Goal: Navigation & Orientation: Find specific page/section

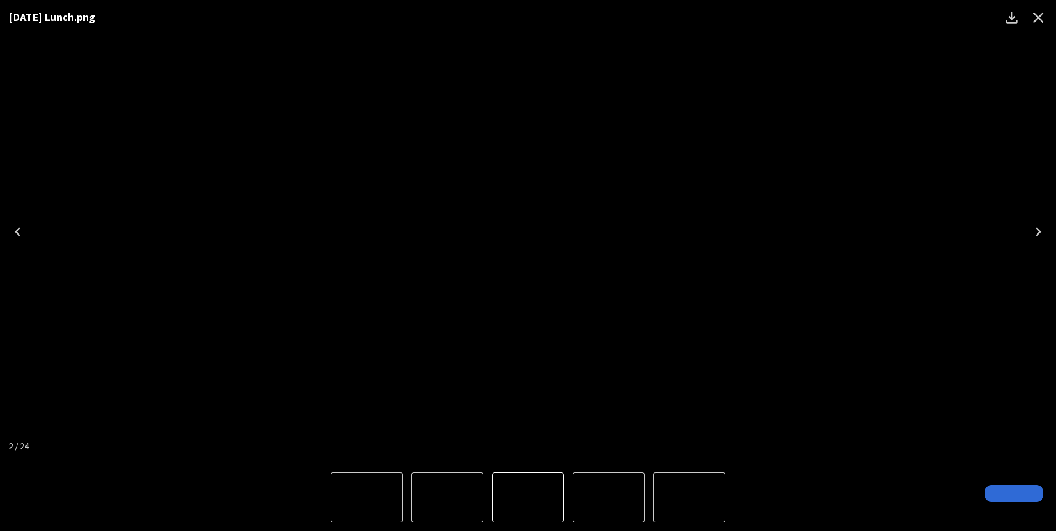
click at [1035, 14] on icon "Close" at bounding box center [1038, 18] width 10 height 10
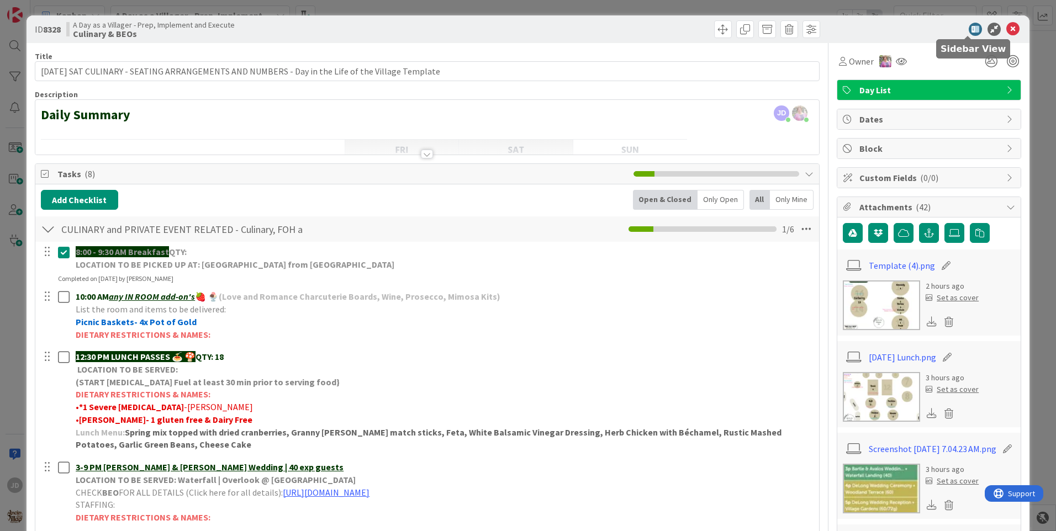
click at [1006, 27] on icon at bounding box center [1012, 29] width 13 height 13
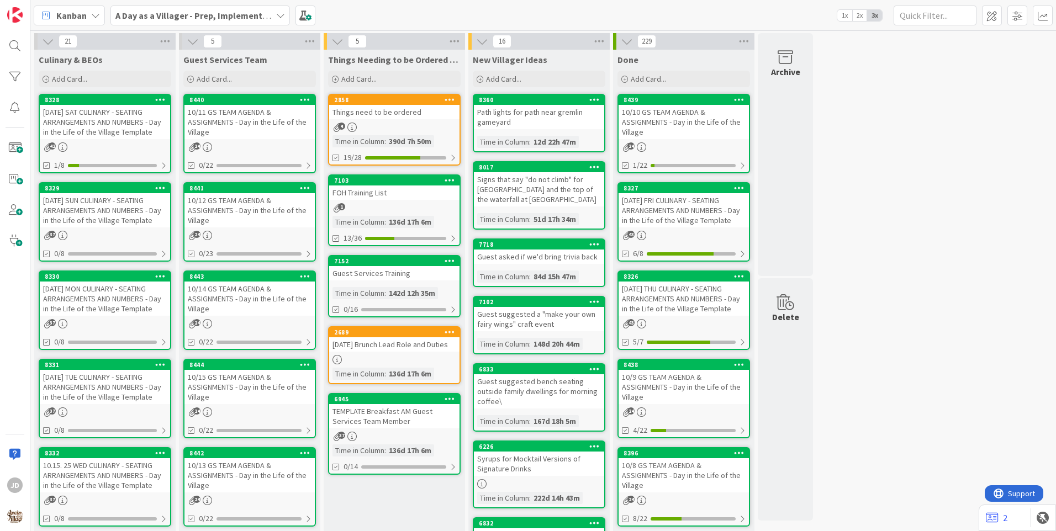
click at [272, 130] on div "10/11 GS TEAM AGENDA & ASSIGNMENTS - Day in the Life of the Village" at bounding box center [249, 122] width 130 height 34
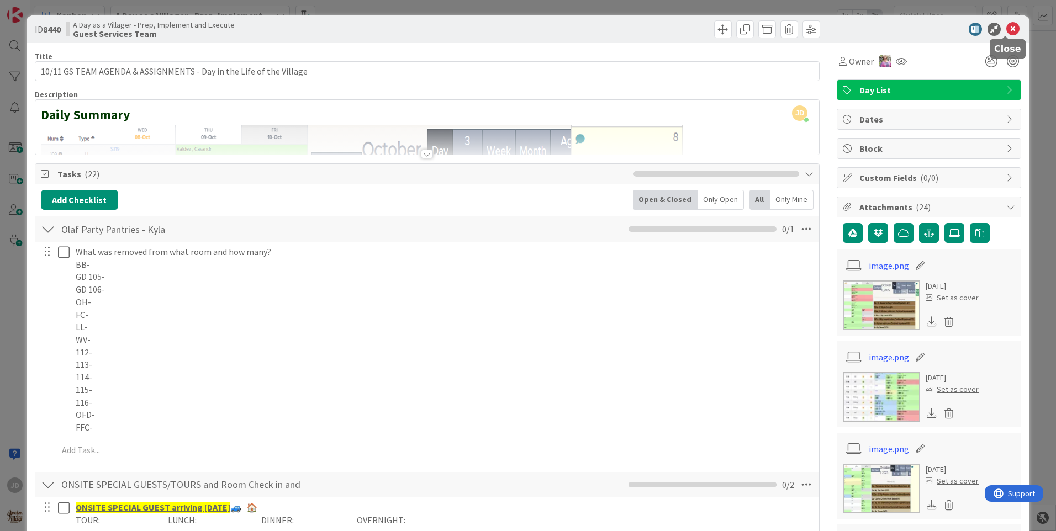
click at [1006, 28] on icon at bounding box center [1012, 29] width 13 height 13
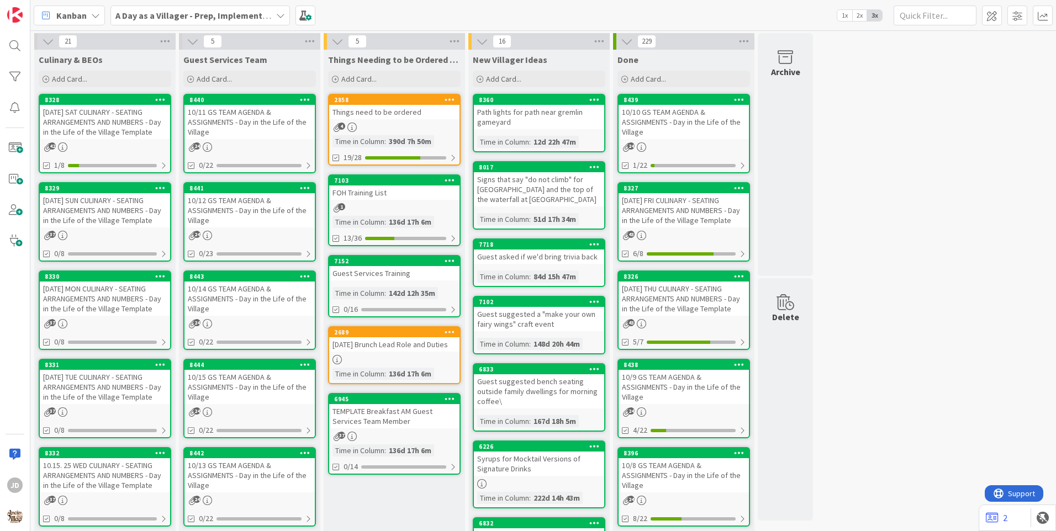
click at [114, 121] on div "[DATE] SAT CULINARY - SEATING ARRANGEMENTS AND NUMBERS - Day in the Life of the…" at bounding box center [105, 122] width 130 height 34
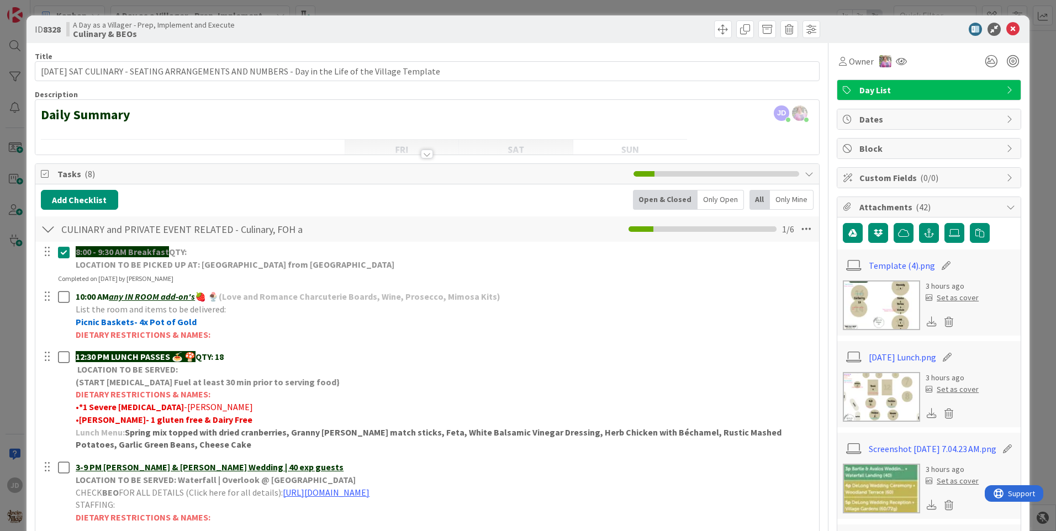
click at [877, 405] on img at bounding box center [880, 397] width 77 height 50
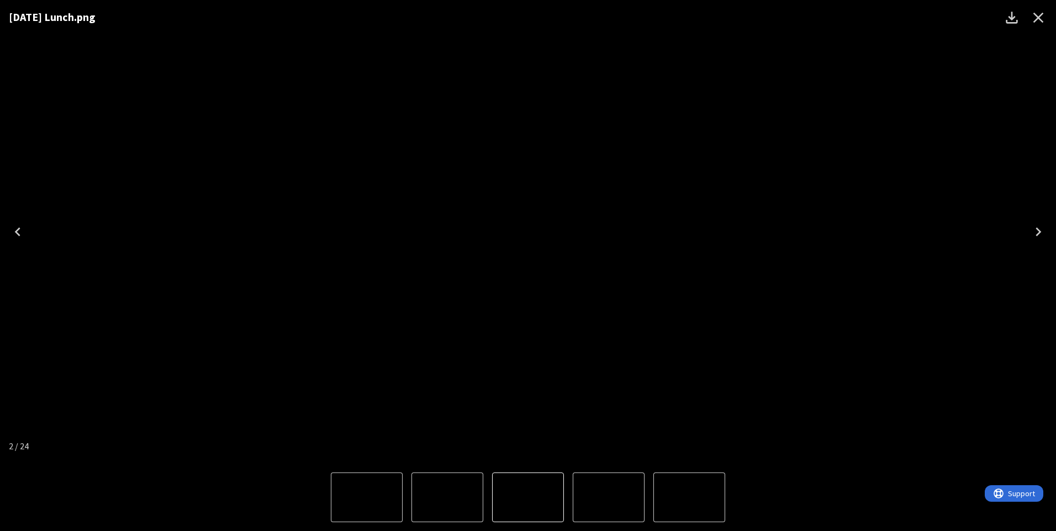
click at [1038, 17] on icon "Close" at bounding box center [1038, 18] width 10 height 10
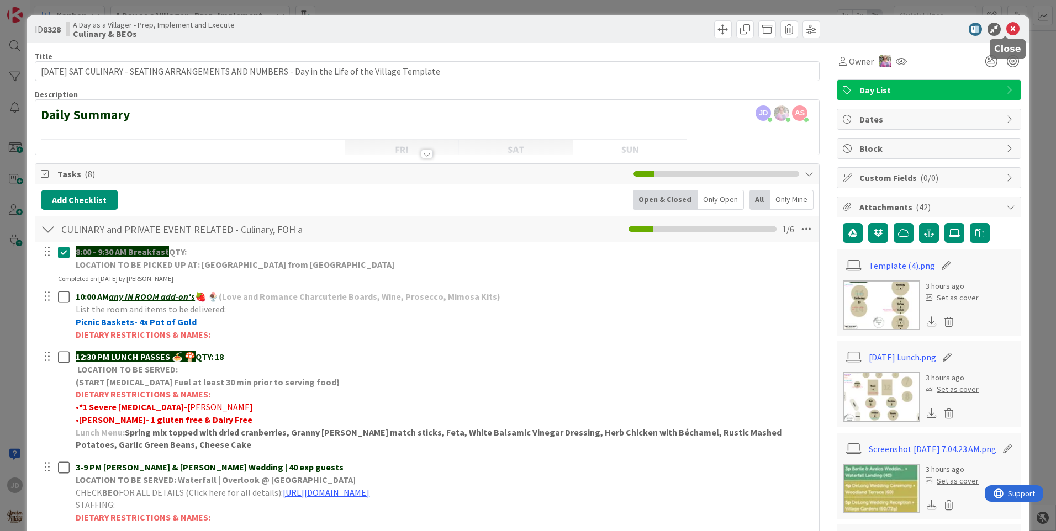
click at [1006, 29] on icon at bounding box center [1012, 29] width 13 height 13
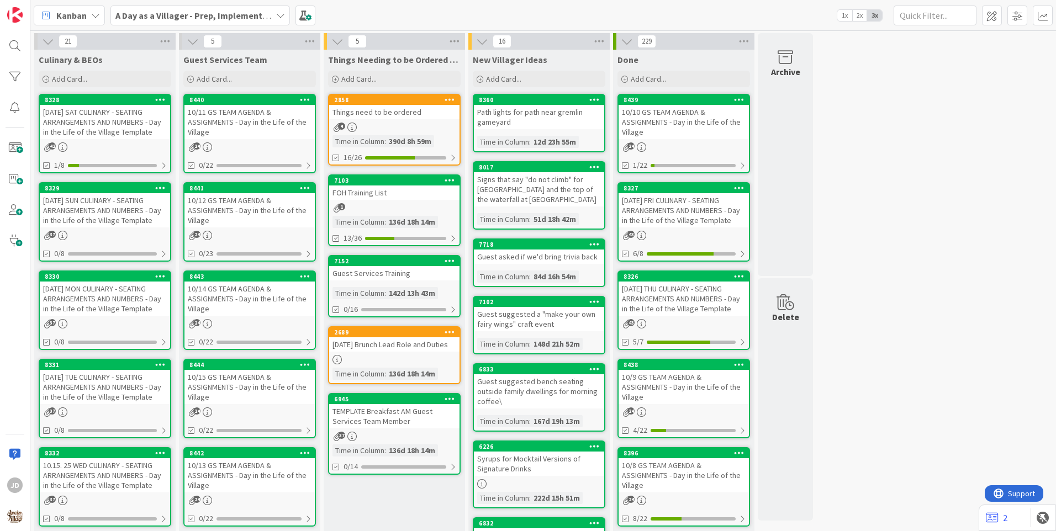
click at [266, 128] on div "10/11 GS TEAM AGENDA & ASSIGNMENTS - Day in the Life of the Village" at bounding box center [249, 122] width 130 height 34
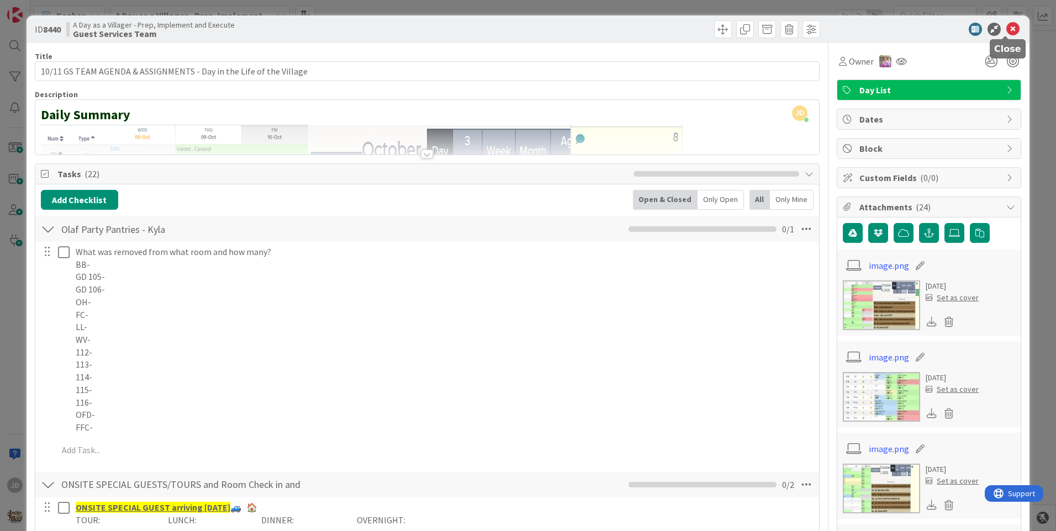
click at [1006, 29] on icon at bounding box center [1012, 29] width 13 height 13
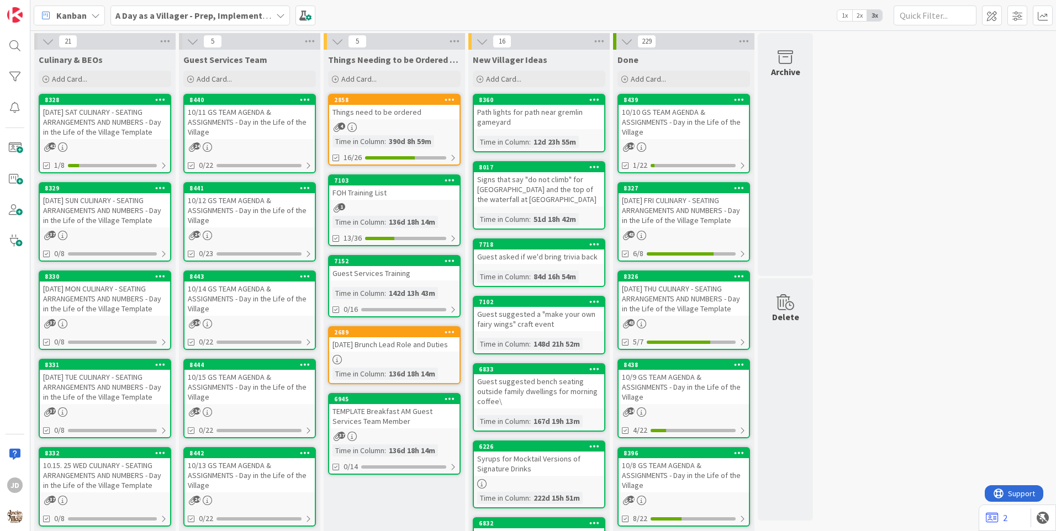
click at [98, 113] on div "[DATE] SAT CULINARY - SEATING ARRANGEMENTS AND NUMBERS - Day in the Life of the…" at bounding box center [105, 122] width 130 height 34
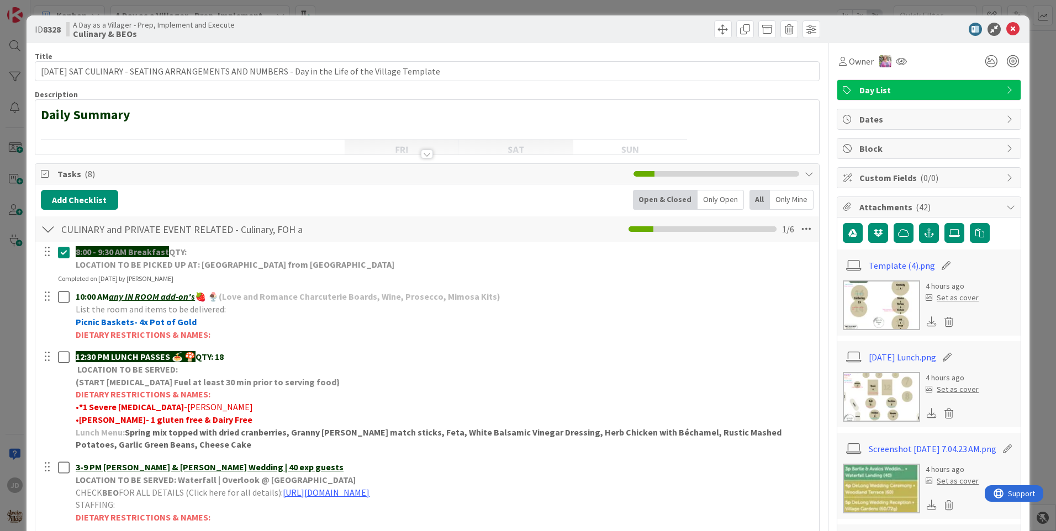
click at [869, 388] on img at bounding box center [880, 397] width 77 height 50
